Goal: Task Accomplishment & Management: Manage account settings

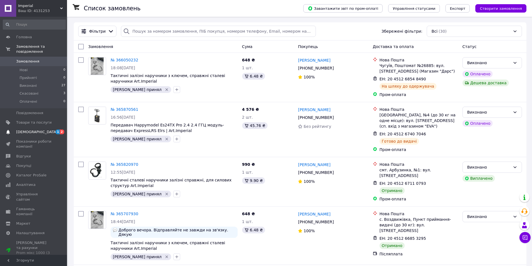
click at [51, 127] on link "Сповіщення 1 2" at bounding box center [34, 132] width 69 height 10
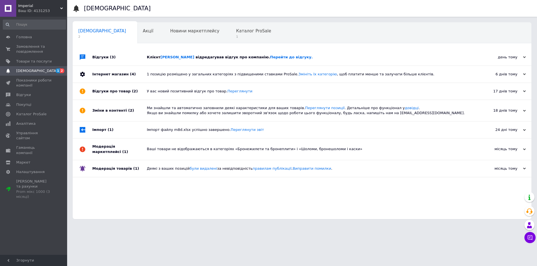
click at [208, 53] on div "Клієнт Новиков Виктор відредагував відгук про компанію. Перейти до відгуку." at bounding box center [308, 57] width 323 height 17
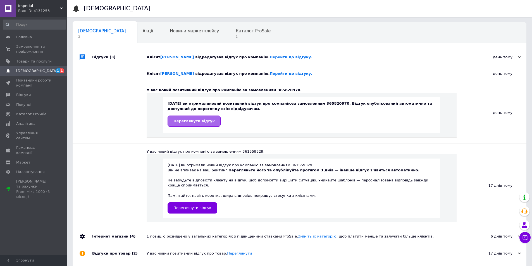
click at [199, 118] on link "Переглянути відгук" at bounding box center [194, 121] width 53 height 11
click at [198, 203] on link "Переглянути відгук" at bounding box center [193, 208] width 50 height 11
click at [36, 46] on span "Замовлення та повідомлення" at bounding box center [33, 49] width 35 height 10
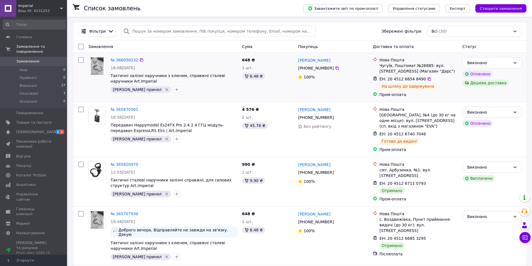
drag, startPoint x: 53, startPoint y: 110, endPoint x: 228, endPoint y: 80, distance: 177.5
click at [228, 80] on span "Тактичні залізні наручники з ключем, справжні сталеві наручники Art.Imperial" at bounding box center [174, 78] width 127 height 11
